Goal: Navigation & Orientation: Find specific page/section

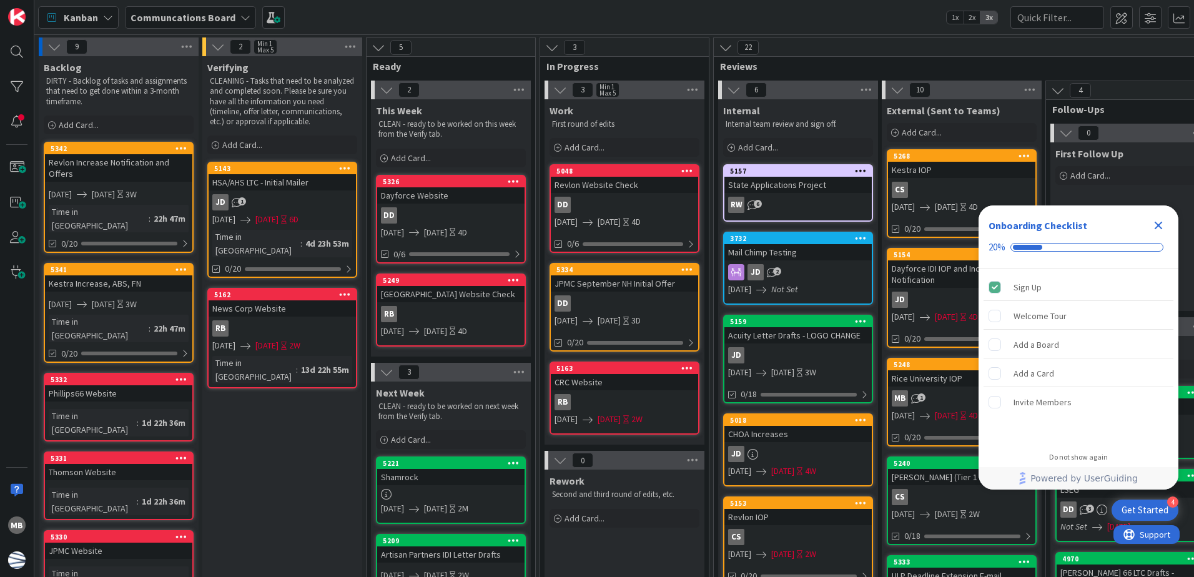
click at [1163, 222] on icon "Close Checklist" at bounding box center [1158, 225] width 15 height 15
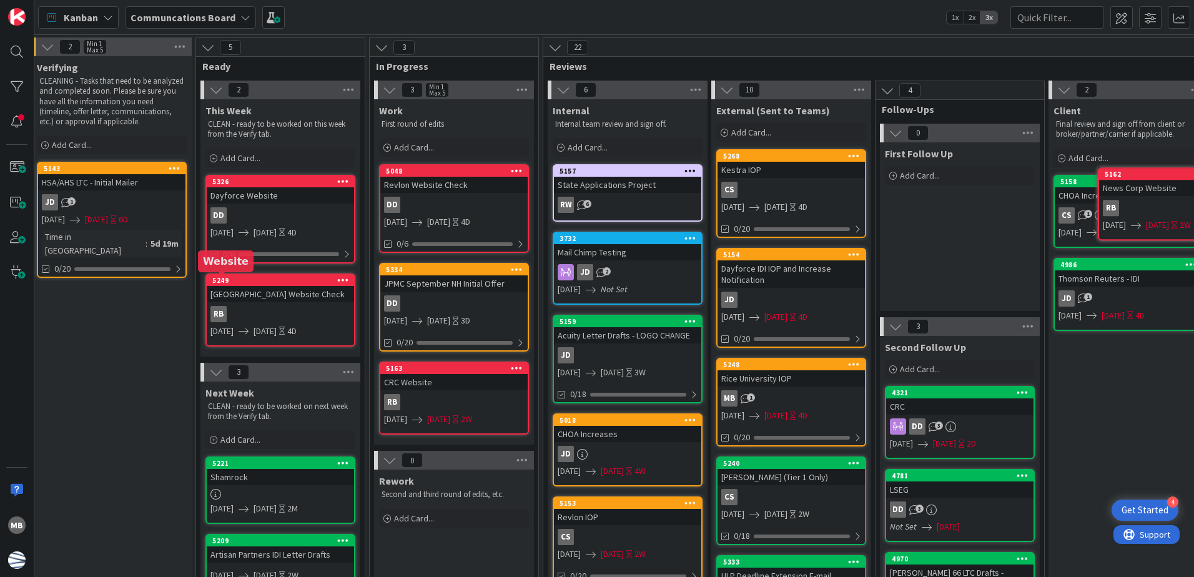
scroll to position [0, 434]
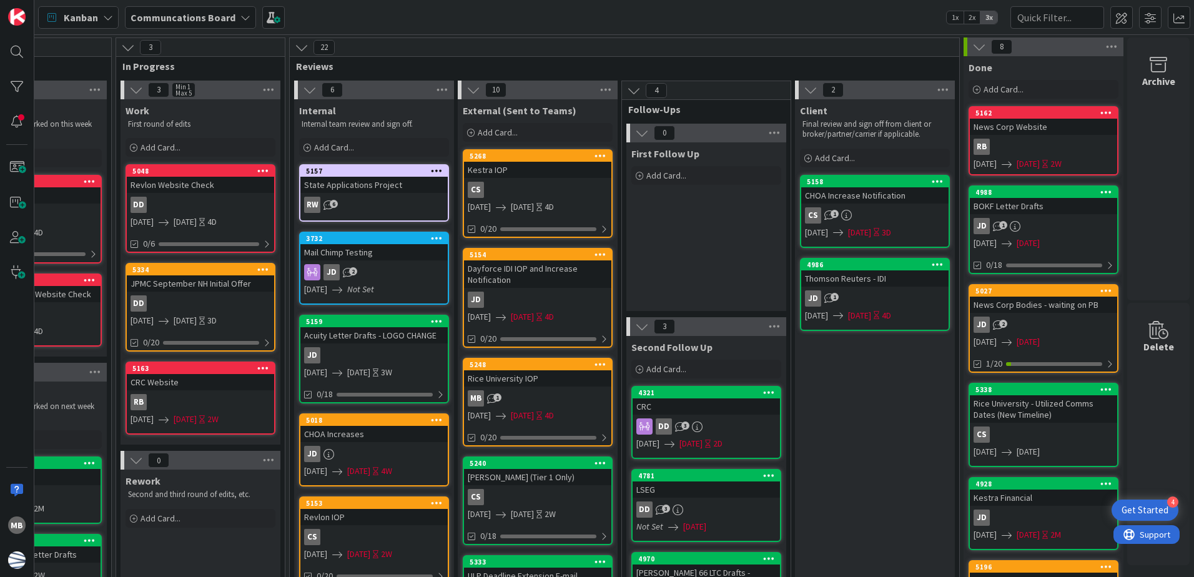
click at [1012, 142] on div "RB" at bounding box center [1043, 147] width 147 height 16
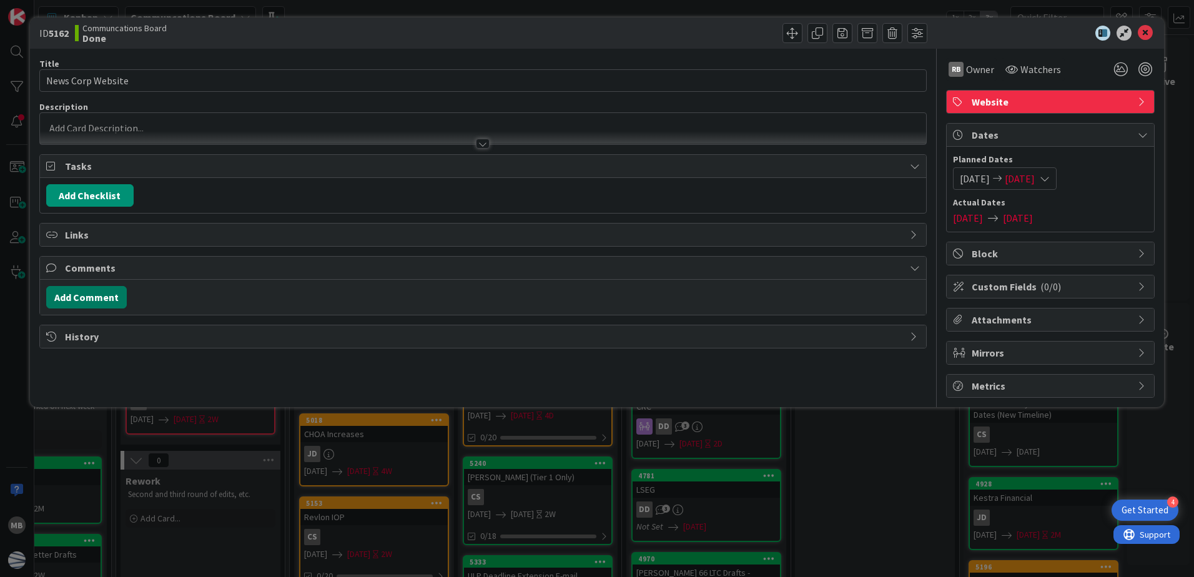
click at [84, 293] on button "Add Comment" at bounding box center [86, 297] width 81 height 22
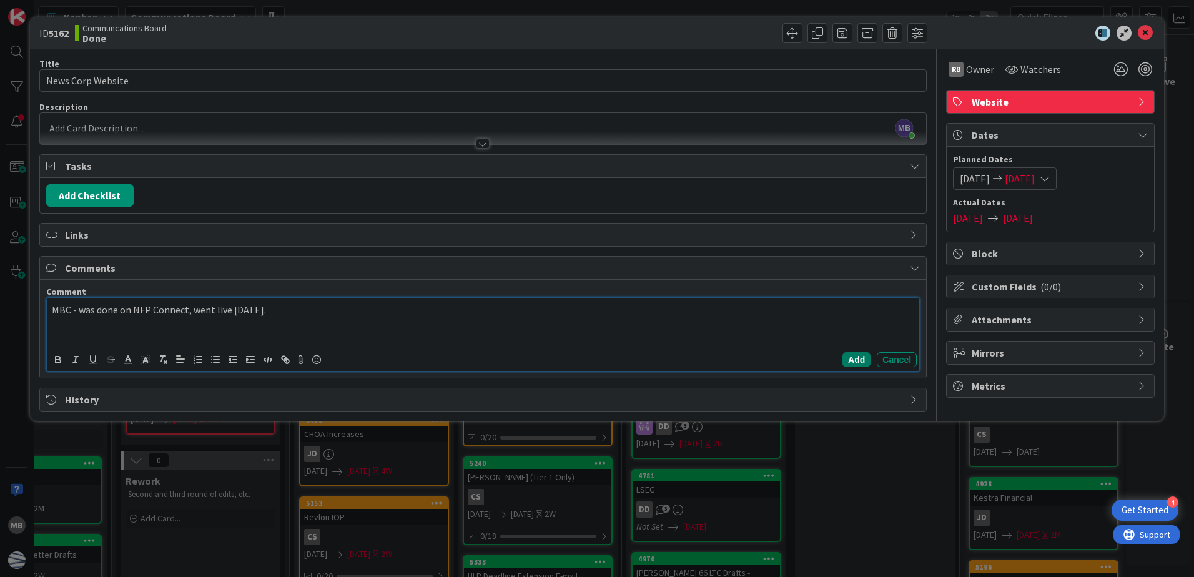
click at [855, 361] on button "Add" at bounding box center [857, 359] width 28 height 15
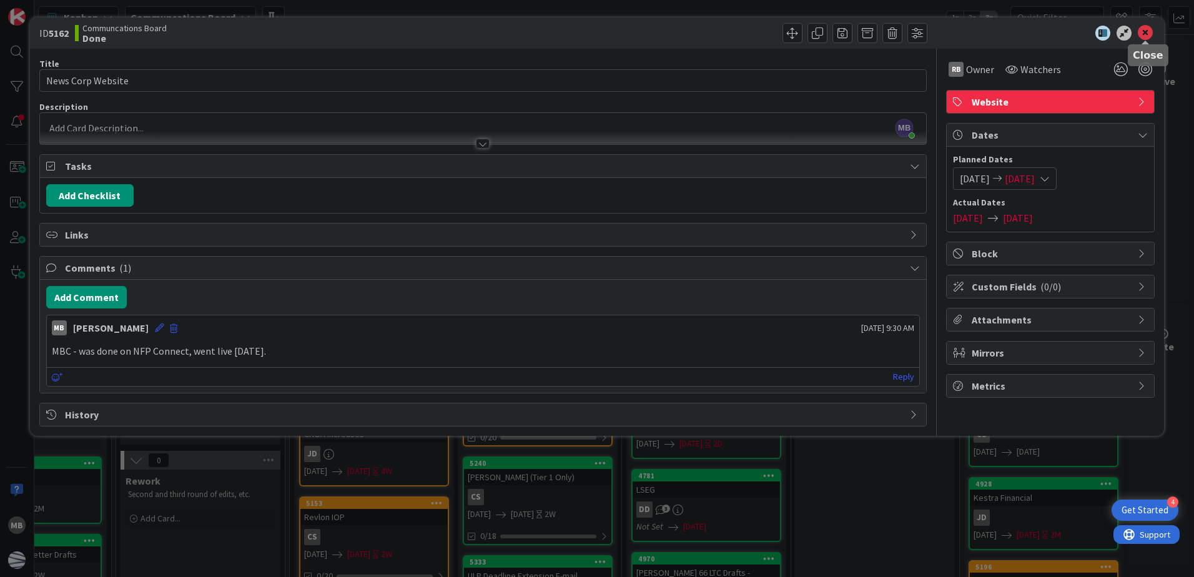
click at [1147, 32] on icon at bounding box center [1145, 33] width 15 height 15
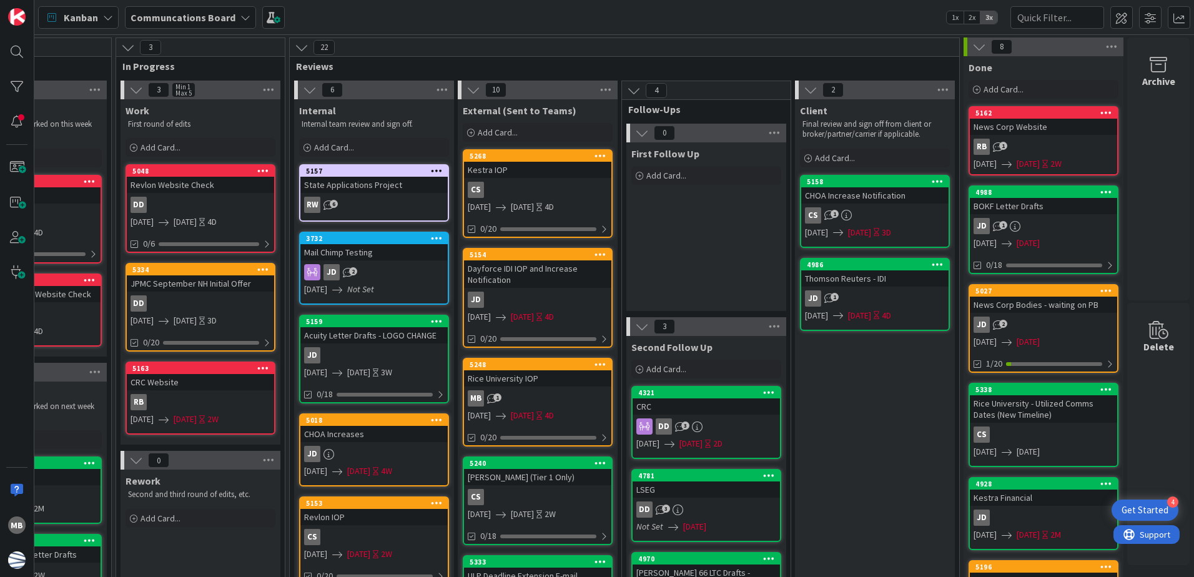
click at [1020, 142] on div "RB 1" at bounding box center [1043, 147] width 147 height 16
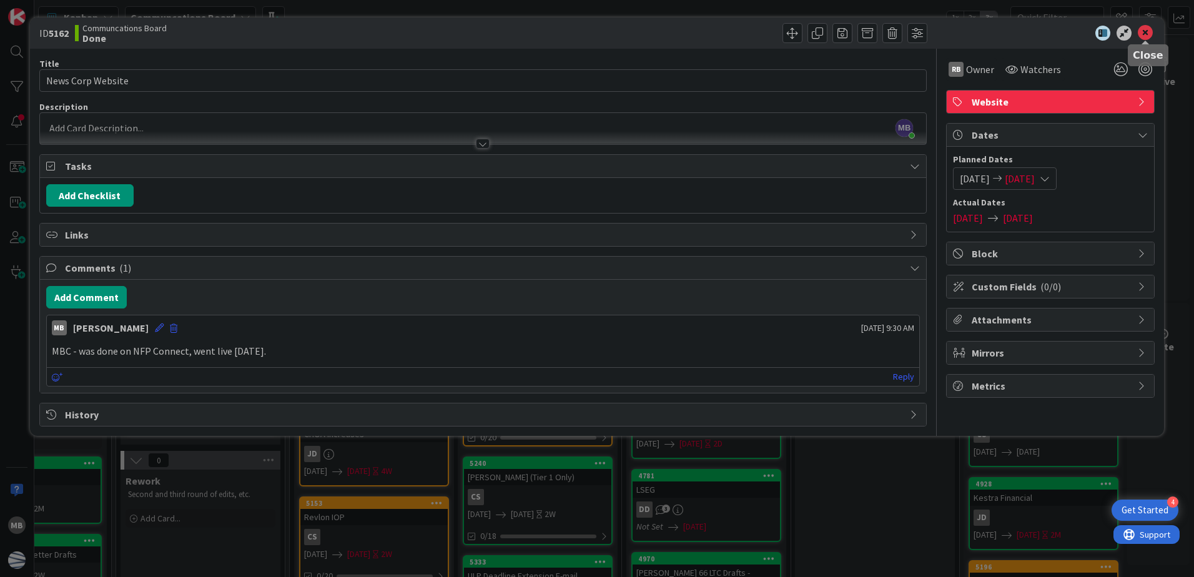
click at [1141, 30] on icon at bounding box center [1145, 33] width 15 height 15
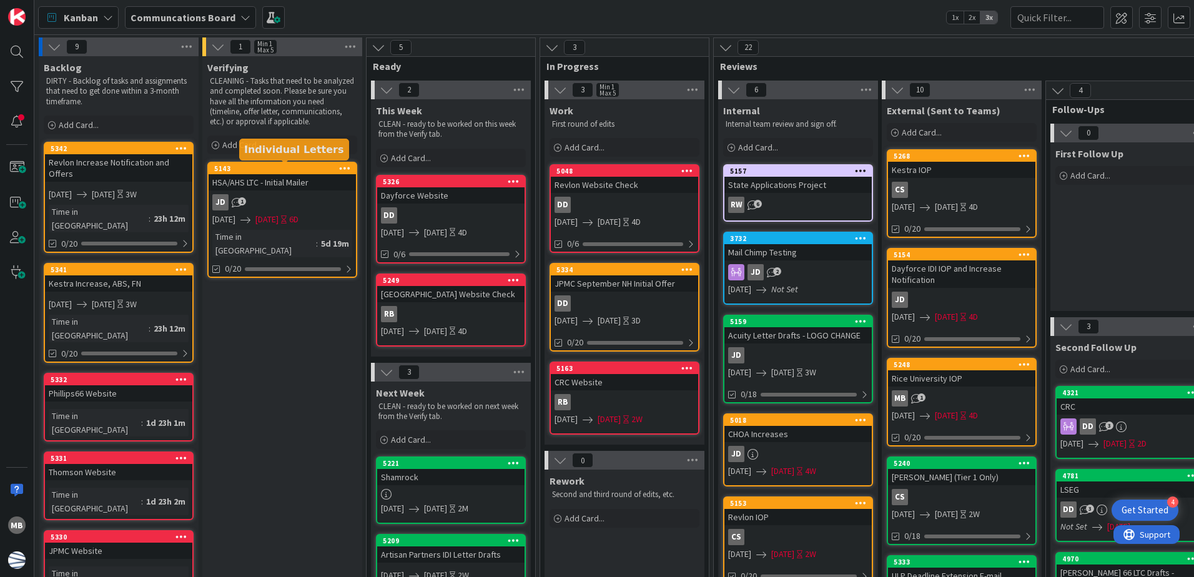
click at [290, 167] on div "5143" at bounding box center [285, 168] width 142 height 9
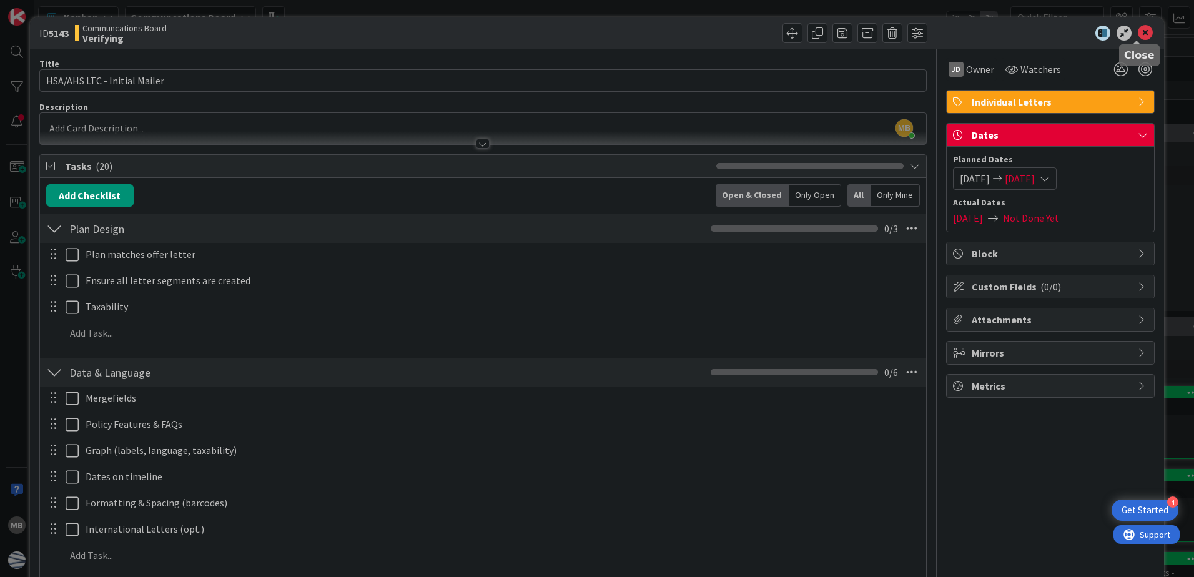
click at [1141, 32] on icon at bounding box center [1145, 33] width 15 height 15
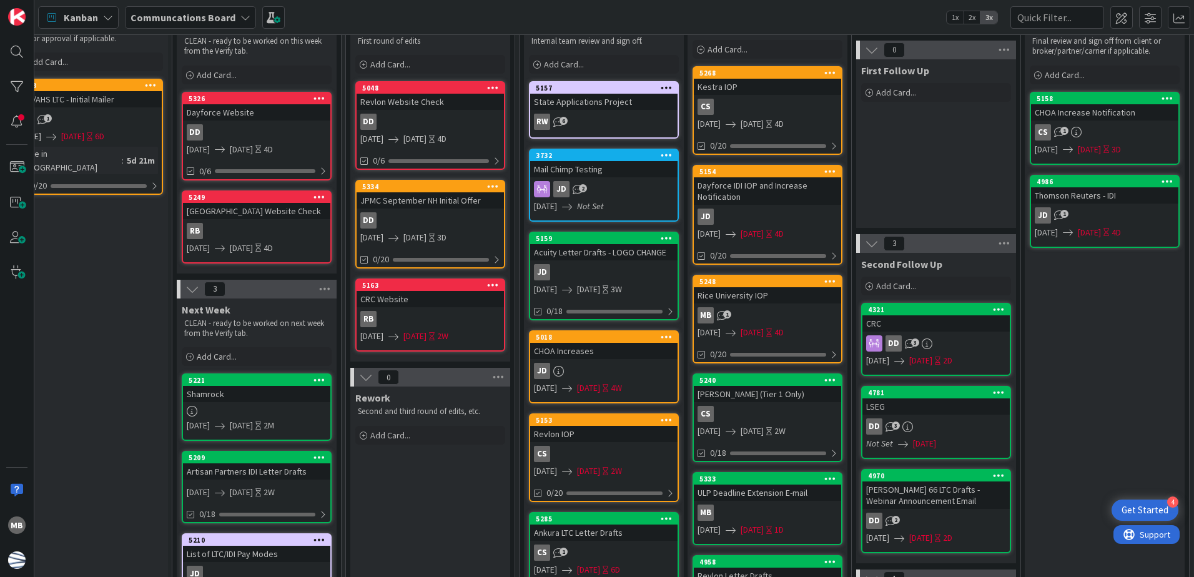
scroll to position [125, 194]
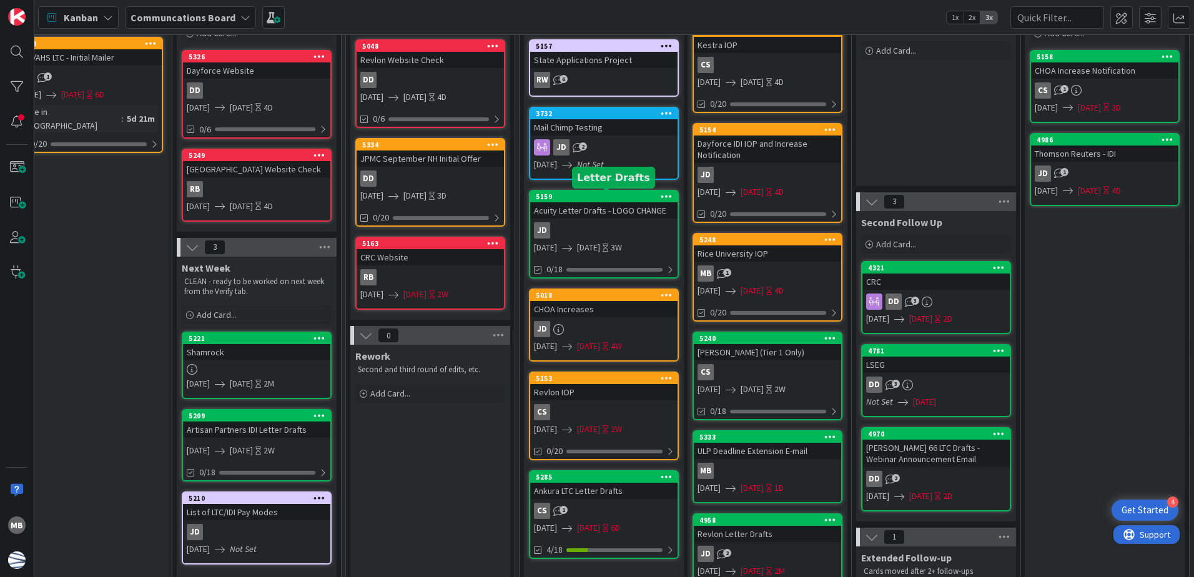
click at [610, 197] on div "5159" at bounding box center [607, 196] width 142 height 9
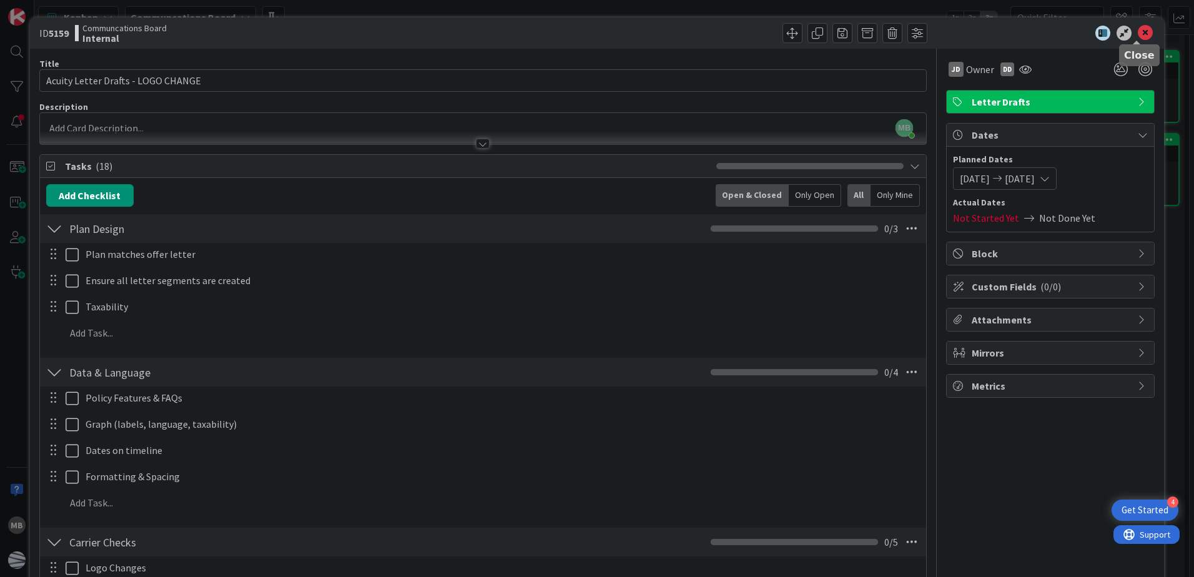
click at [1138, 34] on icon at bounding box center [1145, 33] width 15 height 15
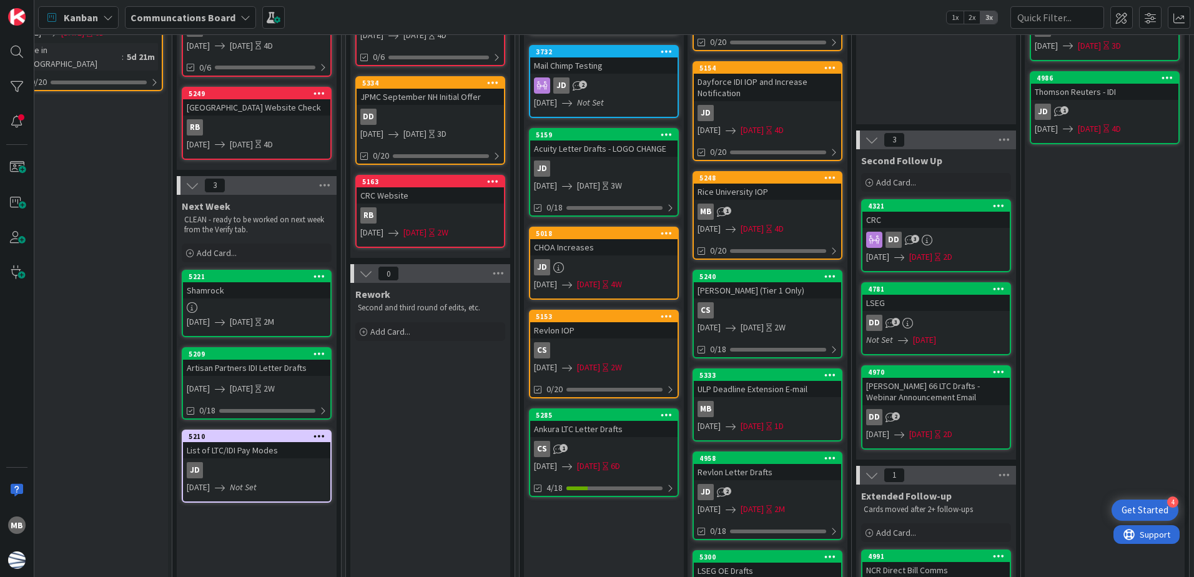
scroll to position [187, 194]
click at [623, 230] on div "5018" at bounding box center [607, 233] width 142 height 9
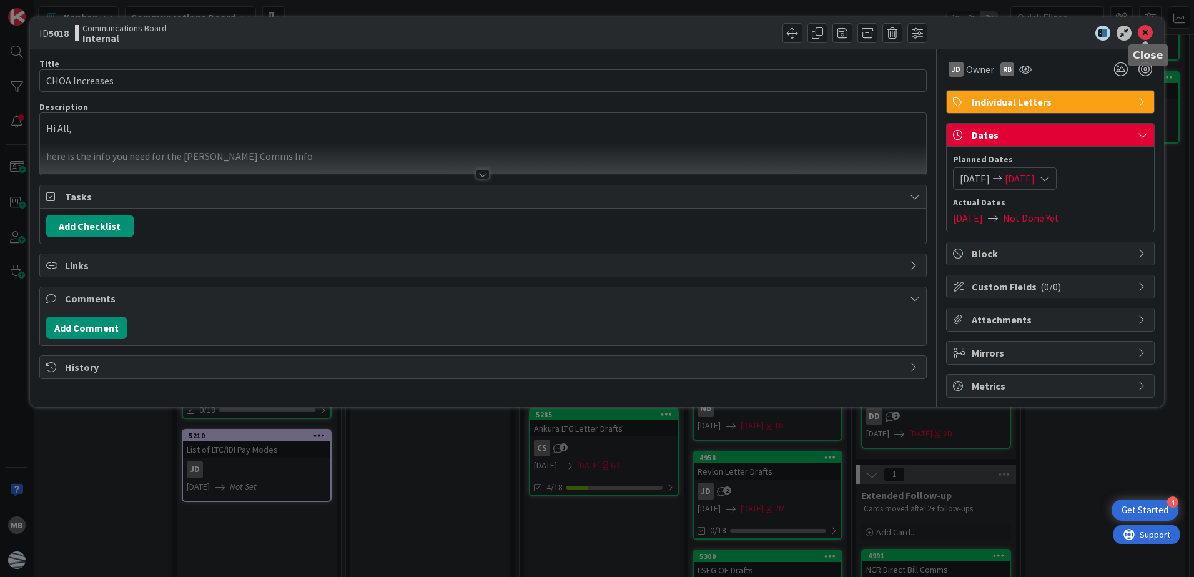
click at [1149, 31] on icon at bounding box center [1145, 33] width 15 height 15
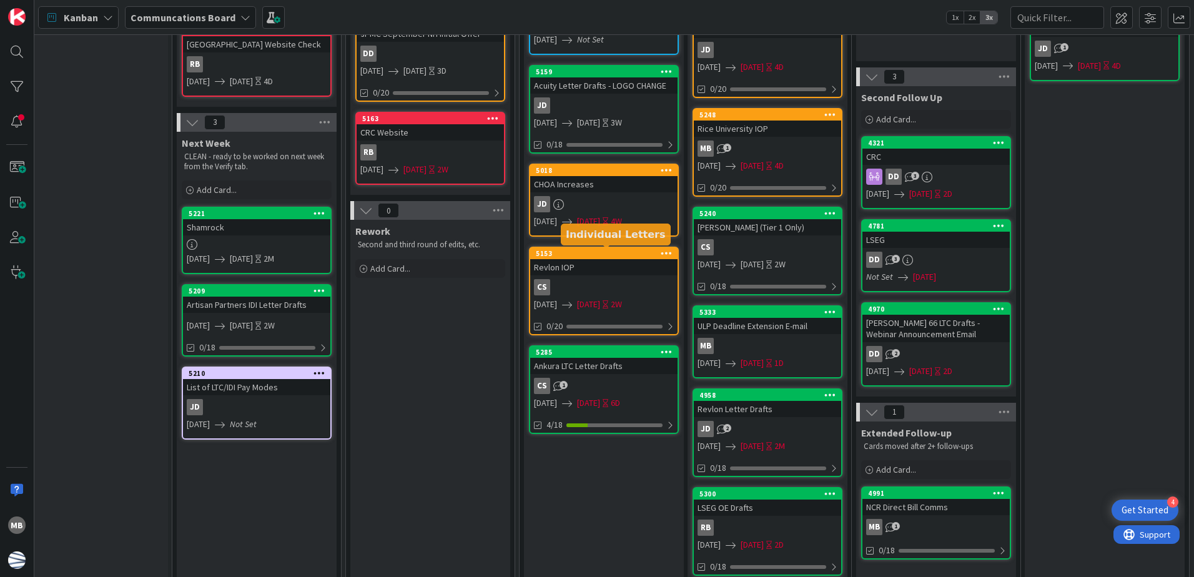
click at [598, 252] on div "5153" at bounding box center [607, 253] width 142 height 9
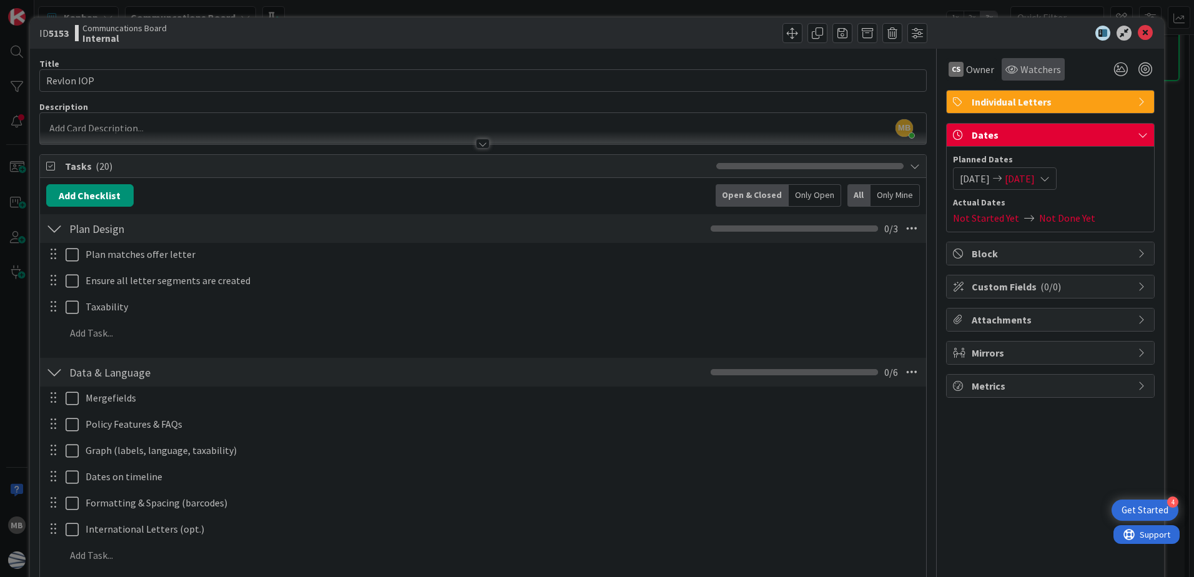
click at [1008, 71] on icon at bounding box center [1012, 69] width 12 height 10
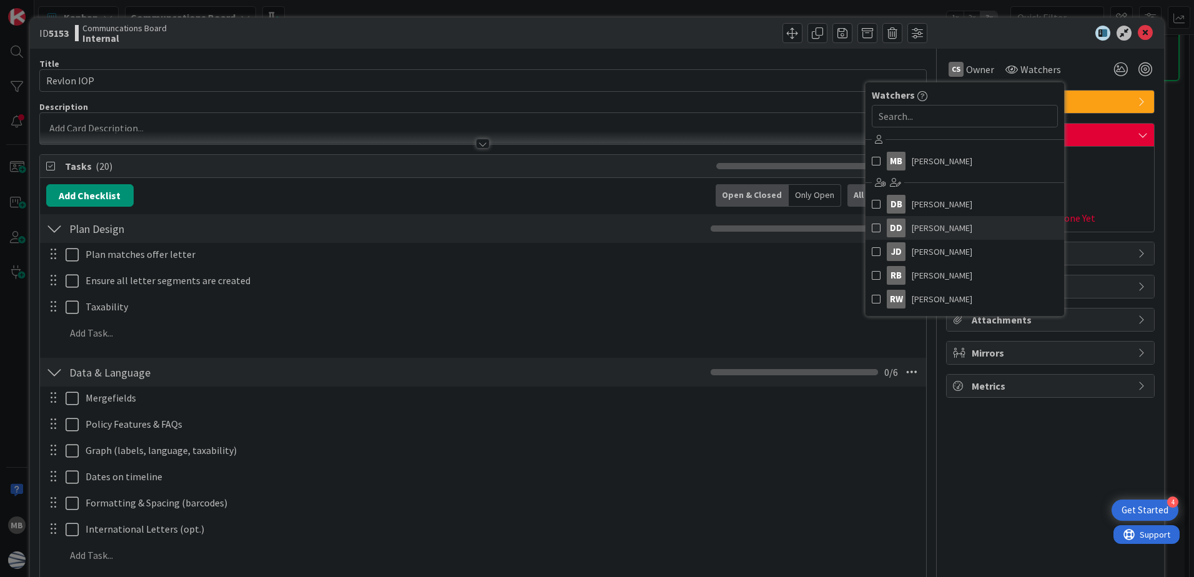
click at [872, 229] on span at bounding box center [876, 228] width 9 height 19
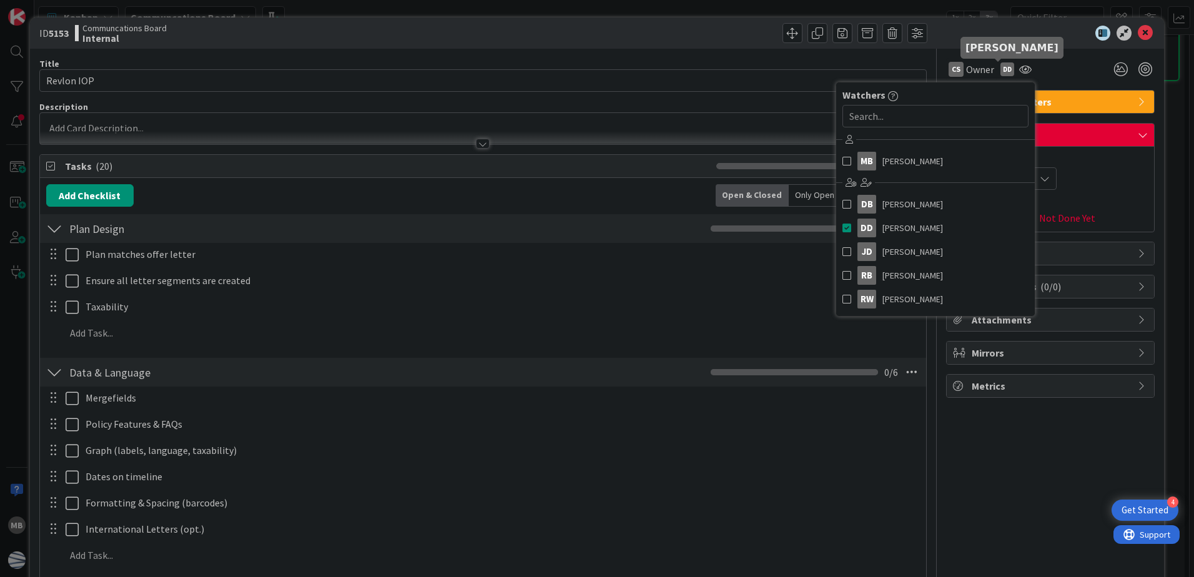
click at [981, 30] on div at bounding box center [1044, 33] width 221 height 15
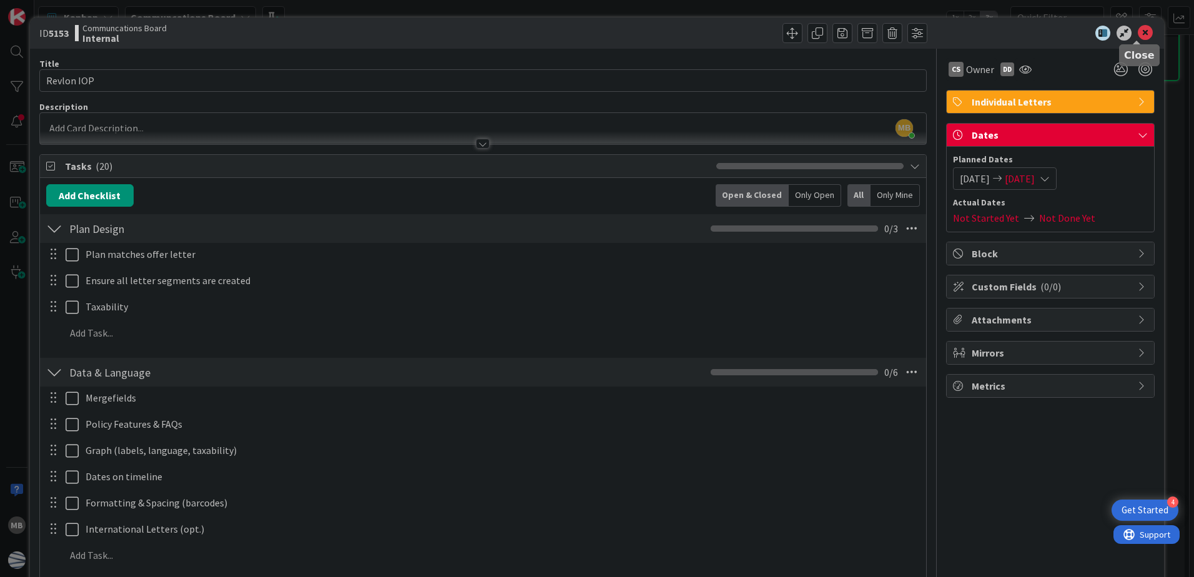
click at [1141, 29] on icon at bounding box center [1145, 33] width 15 height 15
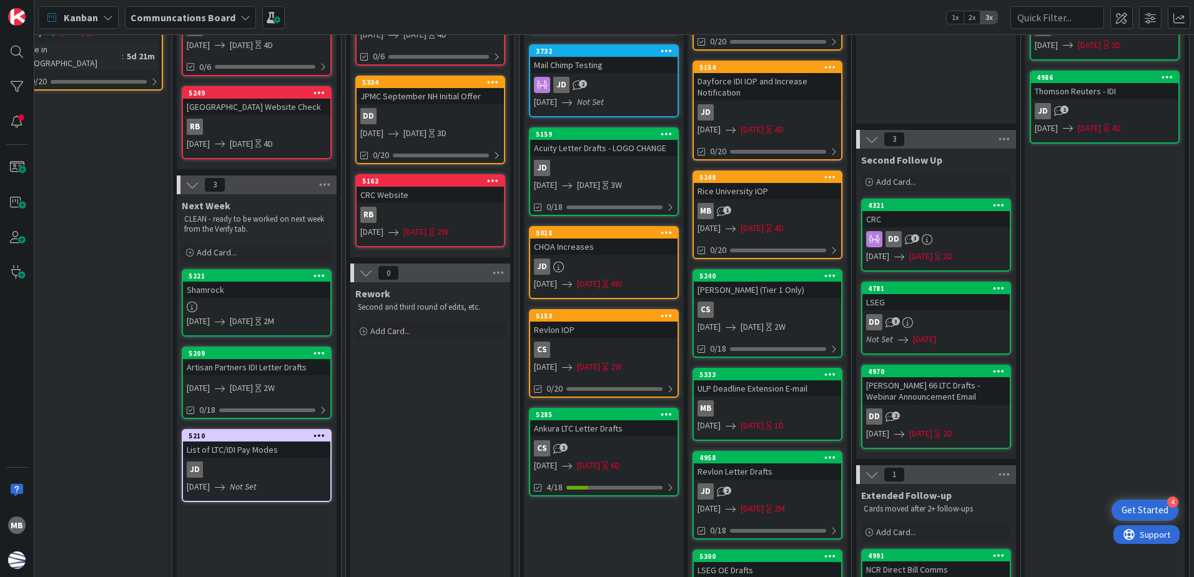
scroll to position [312, 194]
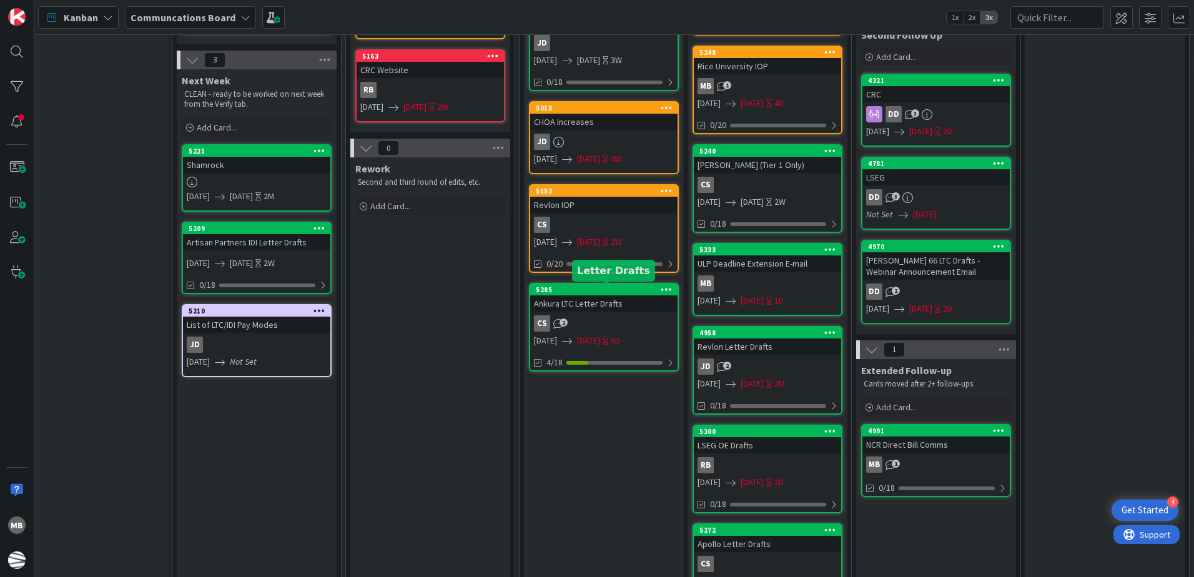
click at [612, 294] on div "5285" at bounding box center [607, 289] width 142 height 9
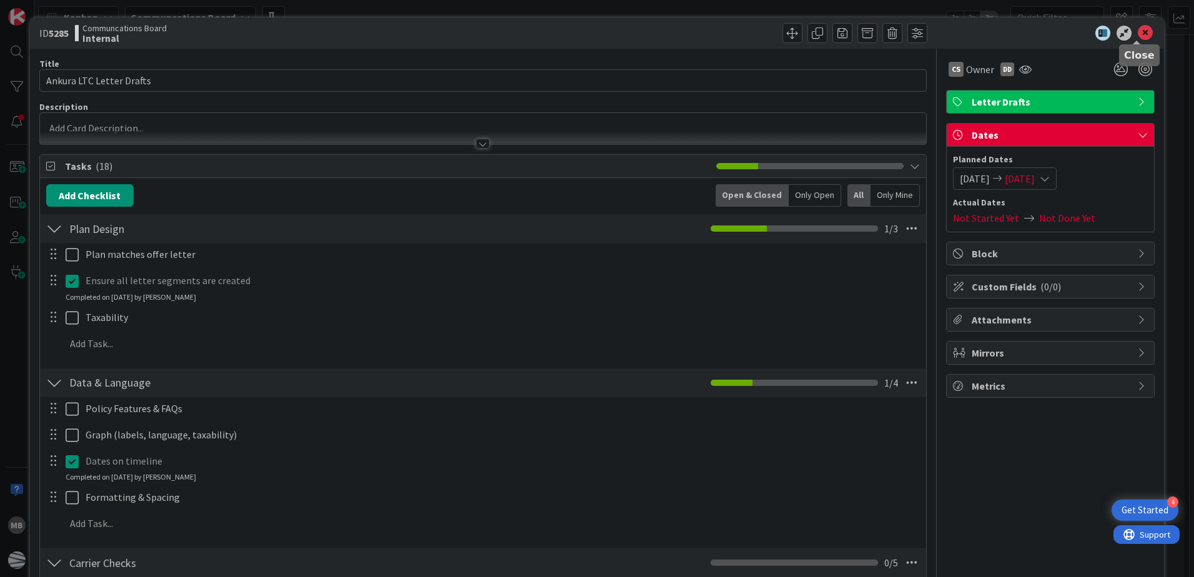
click at [1139, 33] on icon at bounding box center [1145, 33] width 15 height 15
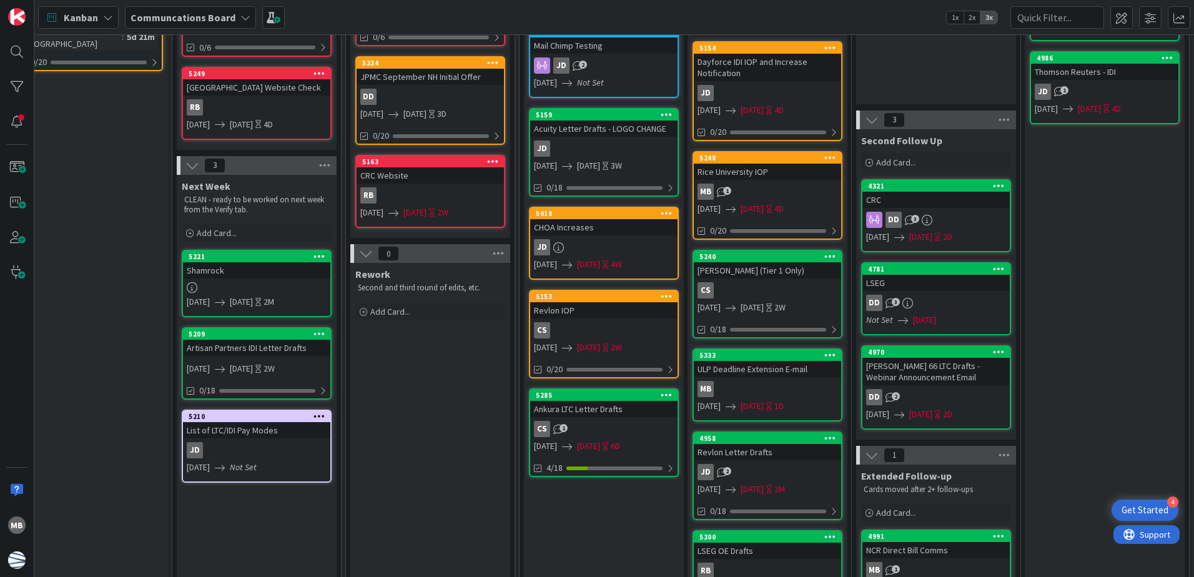
scroll to position [187, 194]
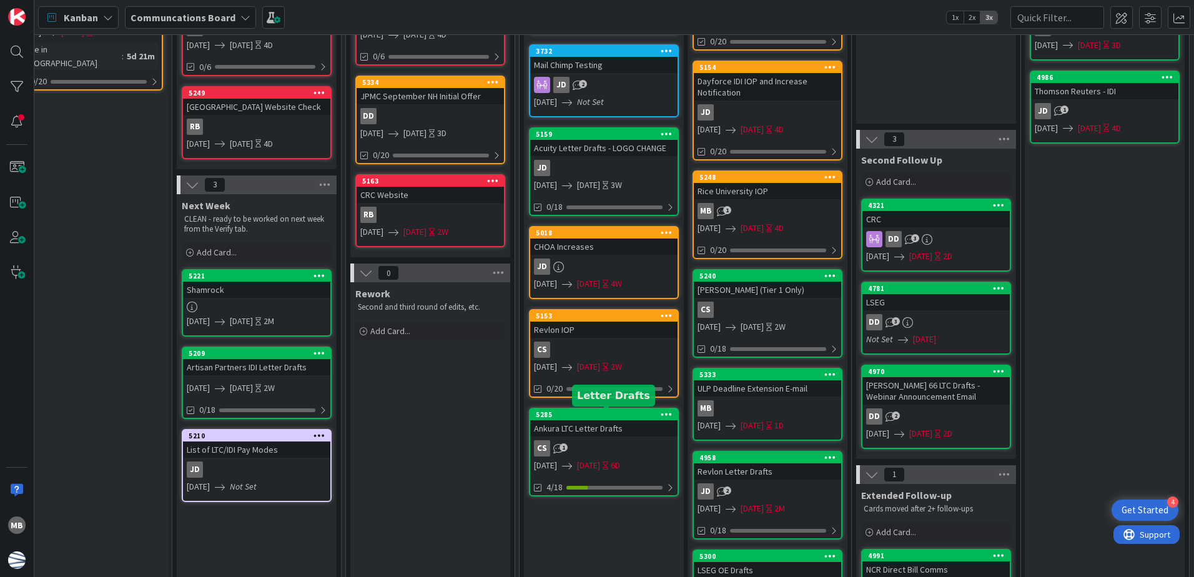
click at [598, 414] on div "5285" at bounding box center [607, 414] width 142 height 9
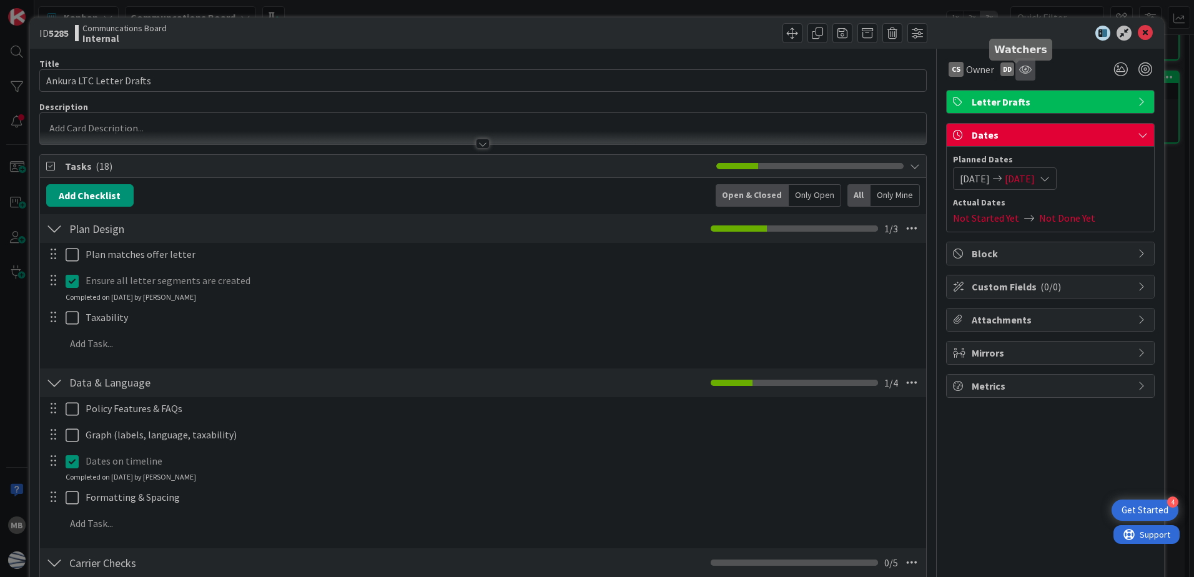
click at [1020, 66] on icon at bounding box center [1026, 69] width 12 height 10
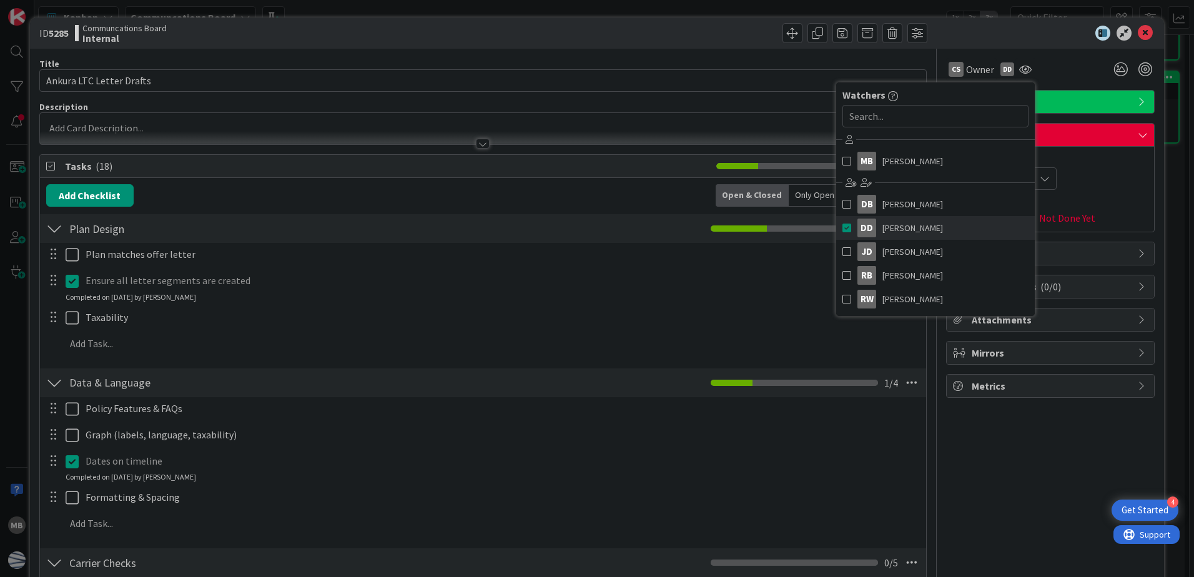
click at [843, 226] on span at bounding box center [847, 228] width 9 height 19
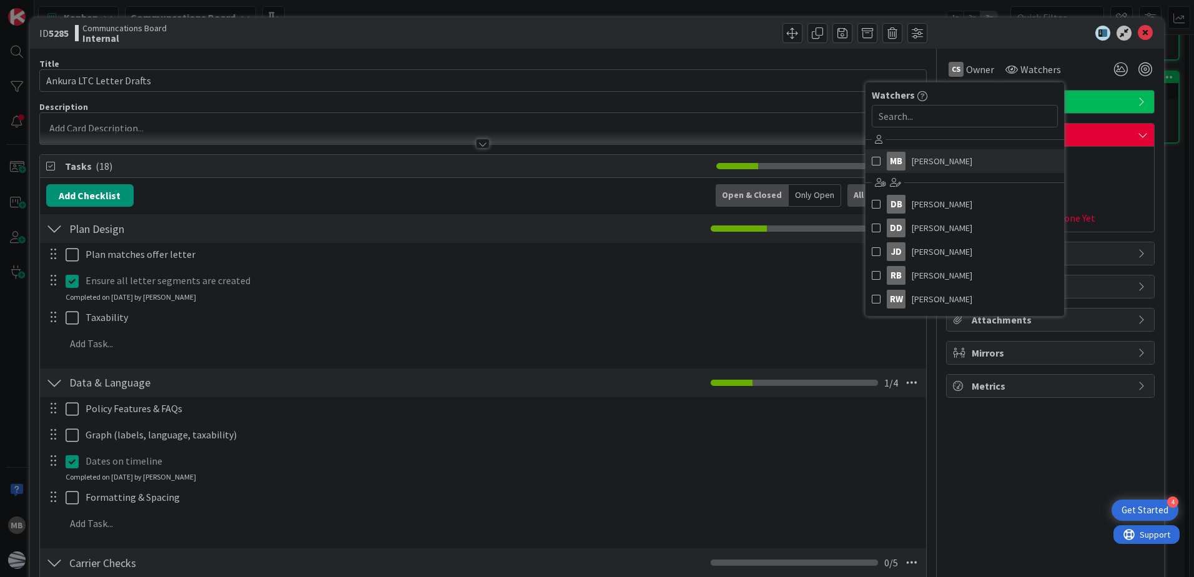
click at [872, 157] on span at bounding box center [876, 161] width 9 height 19
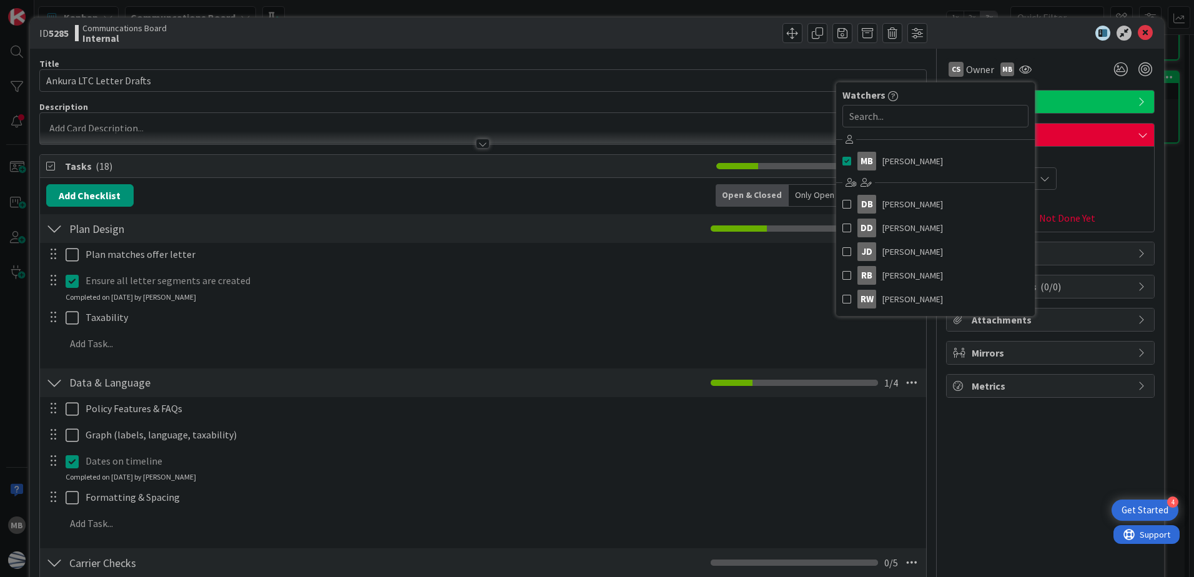
click at [993, 31] on div at bounding box center [1044, 33] width 221 height 15
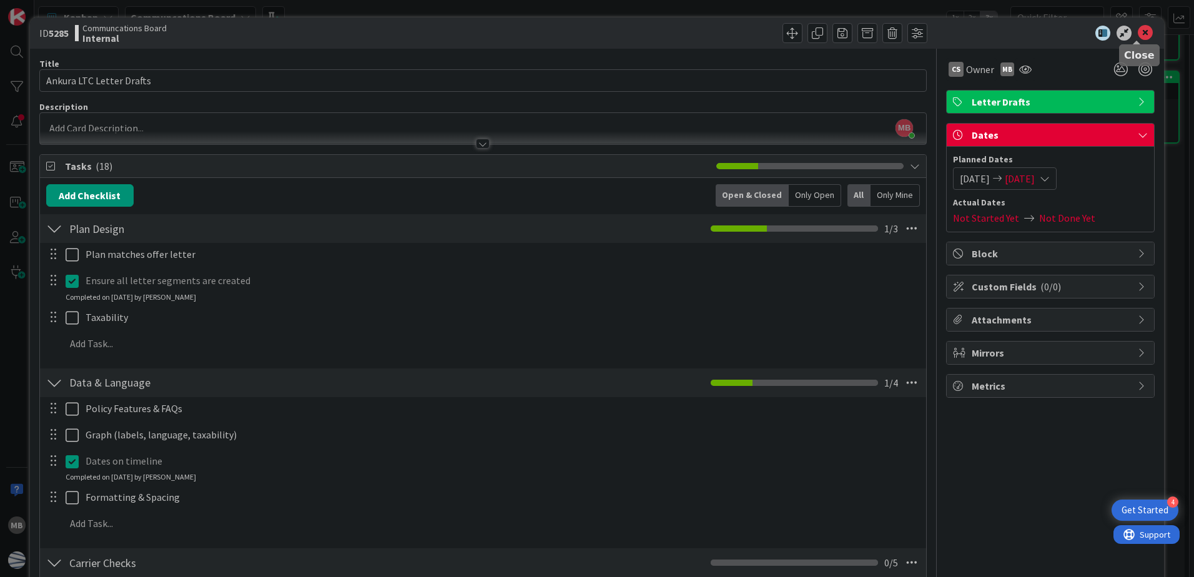
click at [1138, 34] on icon at bounding box center [1145, 33] width 15 height 15
